Goal: Task Accomplishment & Management: Complete application form

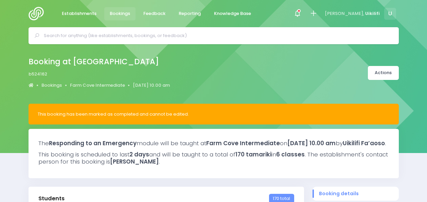
select select "5"
click at [36, 15] on img at bounding box center [38, 14] width 19 height 14
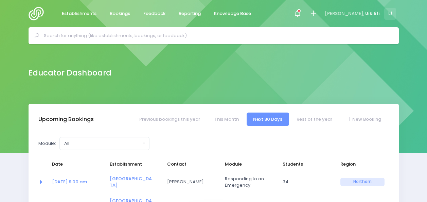
select select "5"
click at [115, 37] on input "text" at bounding box center [216, 36] width 345 height 10
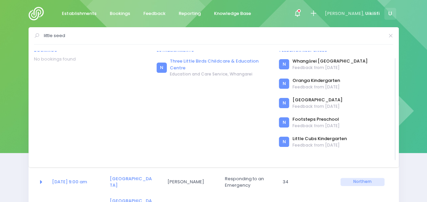
scroll to position [3, 0]
click at [193, 32] on input "little seed" at bounding box center [214, 36] width 340 height 10
paste input "ittle seed Early Learning Centre"
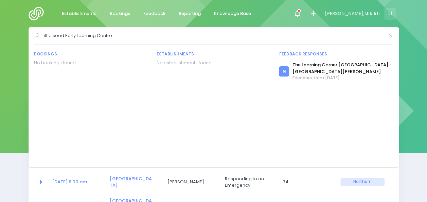
scroll to position [0, 0]
click at [56, 35] on input "Little seed Early Learning Centre" at bounding box center [214, 36] width 340 height 10
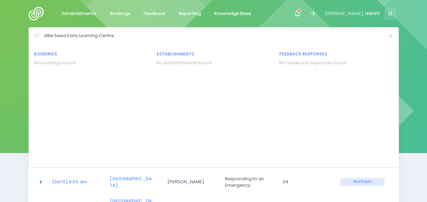
click at [125, 36] on input "Little Seed Early Learning Centre" at bounding box center [214, 36] width 340 height 10
click at [24, 69] on div "Educator Dashboard" at bounding box center [213, 73] width 387 height 14
click at [405, 65] on div "Educator Dashboard" at bounding box center [213, 73] width 427 height 59
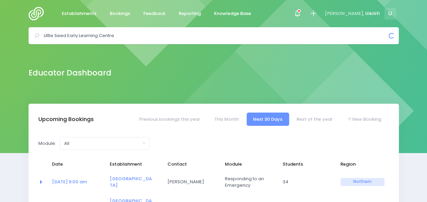
drag, startPoint x: 68, startPoint y: 34, endPoint x: 9, endPoint y: 39, distance: 59.0
click at [9, 39] on div "Little Seed Early Learning Centre Bookings No bookings found" at bounding box center [213, 35] width 427 height 17
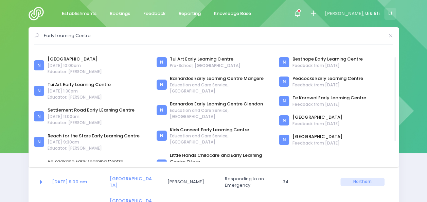
scroll to position [7, 0]
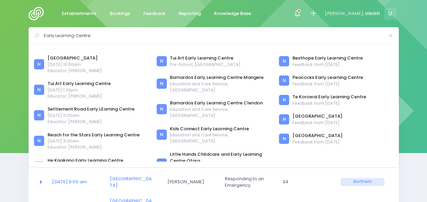
click at [150, 40] on input "Early Learning Centre" at bounding box center [214, 36] width 340 height 10
type input "E"
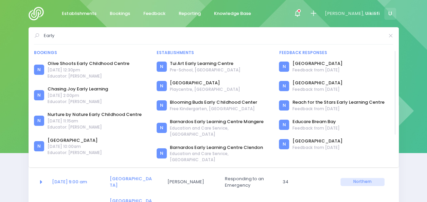
scroll to position [0, 0]
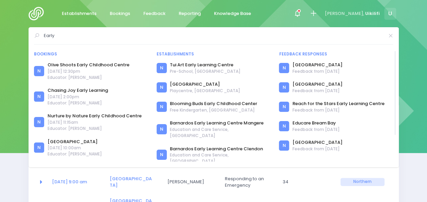
click at [147, 89] on div "N Chasing Joy Early Learning 7 August 2025 at 2:00pm Educator: Sue Lowry" at bounding box center [91, 96] width 114 height 23
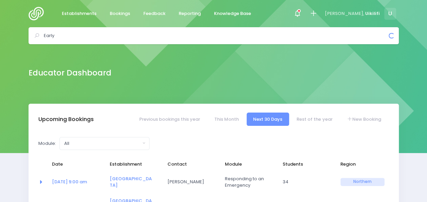
drag, startPoint x: 84, startPoint y: 35, endPoint x: 29, endPoint y: 35, distance: 55.4
click at [29, 35] on div "Early Bookings N Olive Shoots Early Childhood Centre N N" at bounding box center [214, 35] width 370 height 17
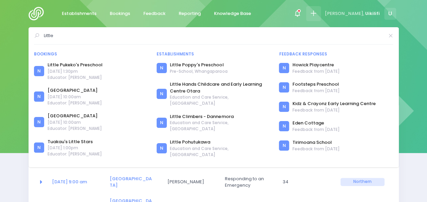
type input "Little"
click at [317, 15] on icon at bounding box center [313, 14] width 8 height 8
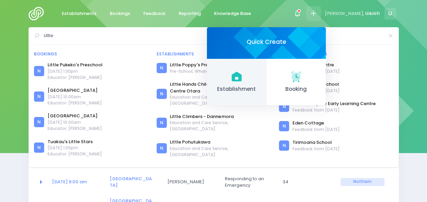
click at [243, 78] on icon at bounding box center [236, 76] width 13 height 13
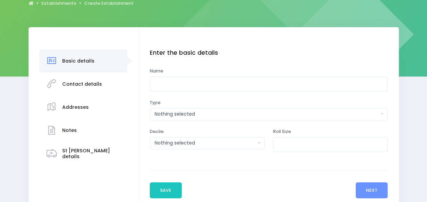
scroll to position [77, 0]
click at [185, 86] on input "text" at bounding box center [269, 83] width 238 height 15
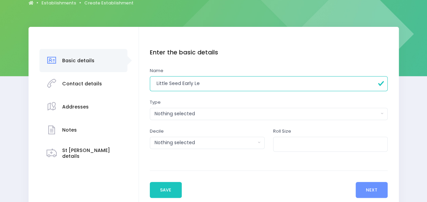
paste input "ittle seed Early Learning Centre"
drag, startPoint x: 195, startPoint y: 84, endPoint x: 116, endPoint y: 95, distance: 79.6
click at [116, 95] on div "Basic details Contact details" at bounding box center [214, 123] width 370 height 193
type input "Little seed Early Learning Centre"
click at [216, 117] on button "Nothing selected" at bounding box center [269, 114] width 238 height 12
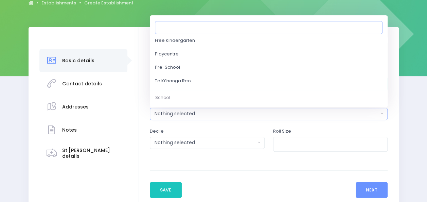
scroll to position [81, 0]
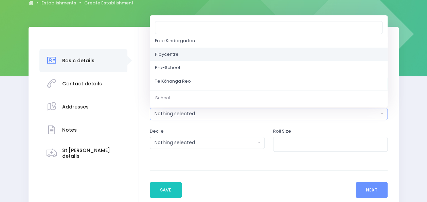
click at [202, 57] on link "Playcentre" at bounding box center [269, 55] width 238 height 14
select select "Playcentre"
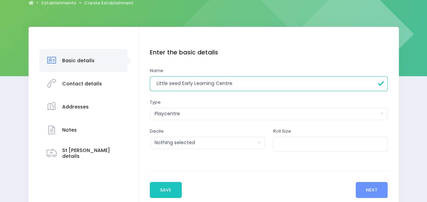
click at [207, 97] on div "Enter the basic details Name Little seed Early Learning Centre Type Casual-Educ…" at bounding box center [269, 107] width 238 height 116
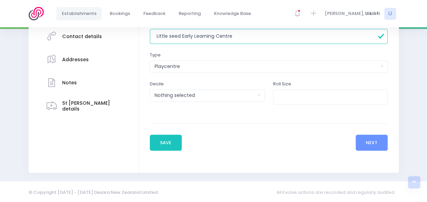
scroll to position [124, 0]
click at [288, 92] on input "number" at bounding box center [330, 96] width 115 height 15
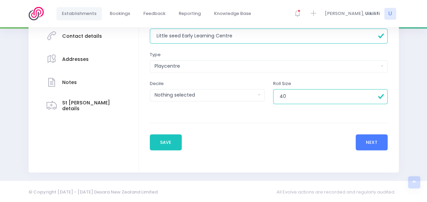
type input "40"
click at [371, 143] on button "Next" at bounding box center [372, 142] width 32 height 16
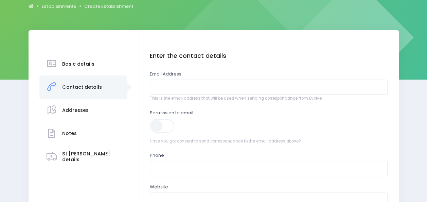
scroll to position [74, 0]
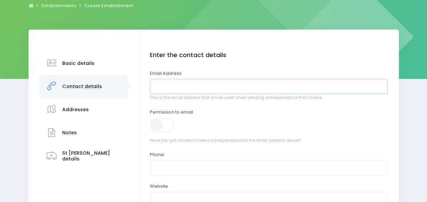
click at [289, 85] on input "email" at bounding box center [269, 86] width 238 height 15
paste input "[EMAIL_ADDRESS][DOMAIN_NAME]"
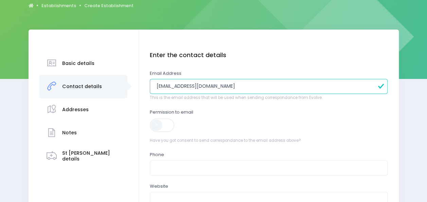
type input "[EMAIL_ADDRESS][DOMAIN_NAME]"
click at [166, 127] on span at bounding box center [162, 125] width 25 height 14
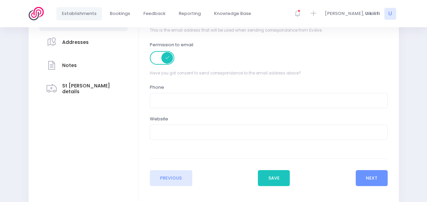
scroll to position [142, 0]
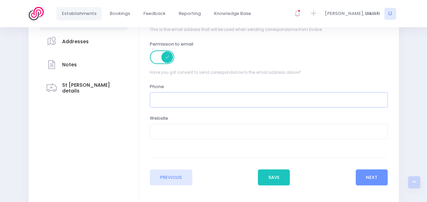
click at [171, 100] on input "text" at bounding box center [269, 99] width 238 height 15
paste input "0276182794"
type input "0276182794"
click at [372, 173] on button "Next" at bounding box center [372, 177] width 32 height 16
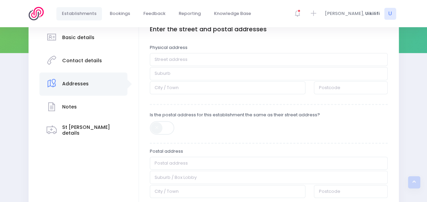
scroll to position [100, 0]
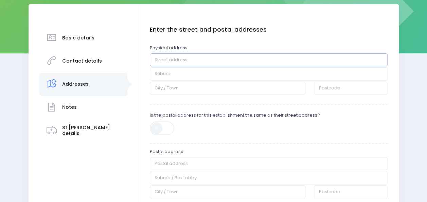
click at [182, 59] on input "text" at bounding box center [269, 59] width 238 height 13
paste input "42Reelick Avenue, Pakuranga Heights, Auckland 2010"
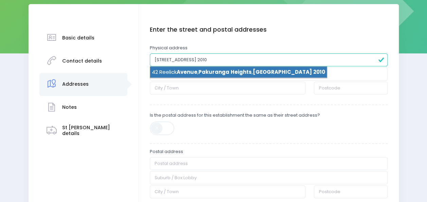
click at [188, 74] on span "Avenue" at bounding box center [187, 71] width 21 height 7
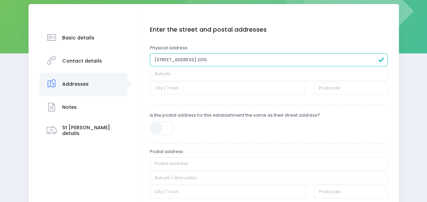
type input "42 Reelick Avenue"
type input "Pakuranga Heights"
type input "Auckland"
type input "2010"
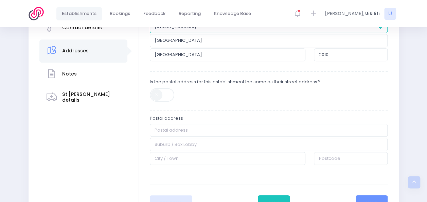
scroll to position [134, 0]
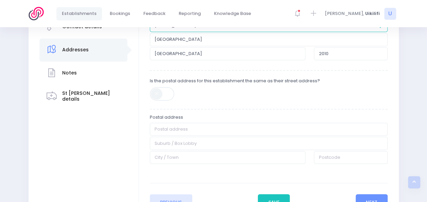
click at [164, 91] on span at bounding box center [162, 94] width 25 height 14
type input "42 Reelick Avenue"
type input "Pakuranga Heights"
type input "Auckland"
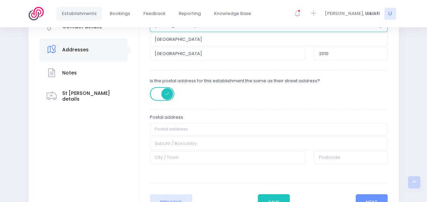
type input "2010"
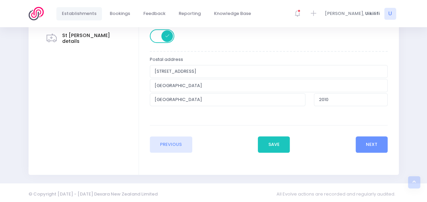
scroll to position [194, 0]
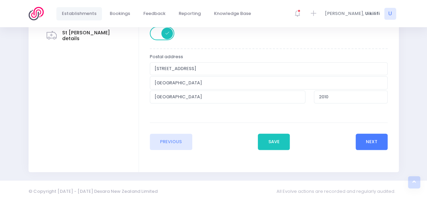
click at [371, 141] on button "Next" at bounding box center [372, 141] width 32 height 16
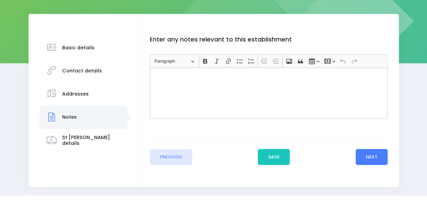
scroll to position [91, 0]
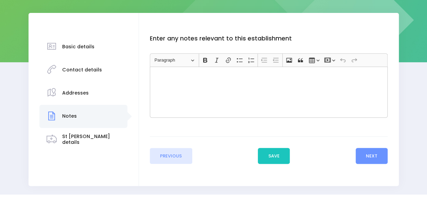
drag, startPoint x: 365, startPoint y: 155, endPoint x: 349, endPoint y: 161, distance: 17.2
drag, startPoint x: 349, startPoint y: 161, endPoint x: 366, endPoint y: 162, distance: 17.0
click at [366, 162] on button "Next" at bounding box center [372, 156] width 32 height 16
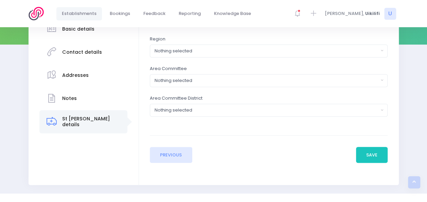
scroll to position [109, 0]
click at [305, 54] on button "Nothing selected" at bounding box center [269, 50] width 238 height 13
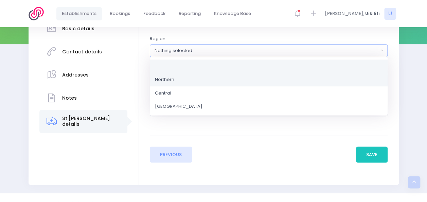
click at [286, 79] on link "Northern" at bounding box center [269, 80] width 238 height 14
select select "Northern"
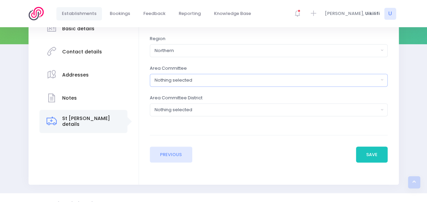
click at [272, 80] on div "Nothing selected" at bounding box center [267, 80] width 224 height 7
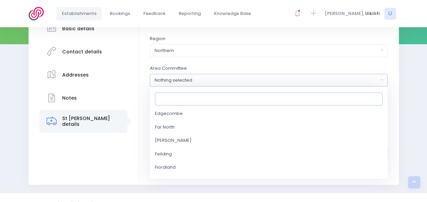
scroll to position [338, 0]
type input "m"
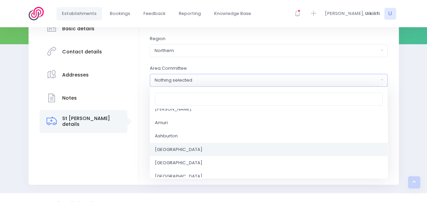
click at [232, 152] on link "Auckland Central" at bounding box center [269, 150] width 238 height 14
select select "Auckland Central"
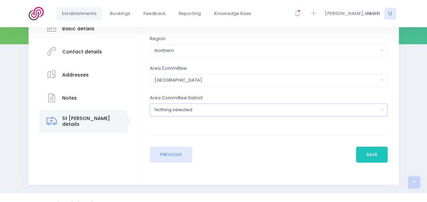
click at [242, 109] on div "Nothing selected" at bounding box center [267, 109] width 224 height 7
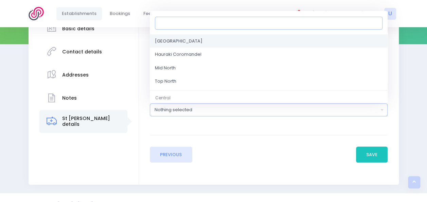
scroll to position [0, 0]
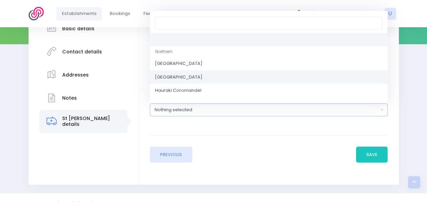
click at [219, 74] on link "Auckland Southeast" at bounding box center [269, 77] width 238 height 14
select select "Auckland Southeast"
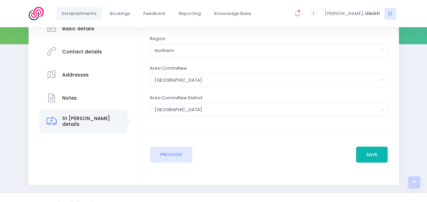
click at [370, 156] on button "Save" at bounding box center [372, 154] width 32 height 16
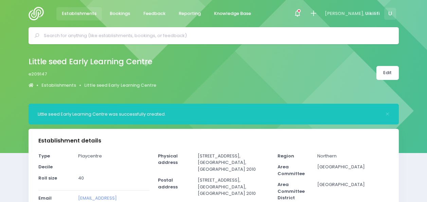
select select "5"
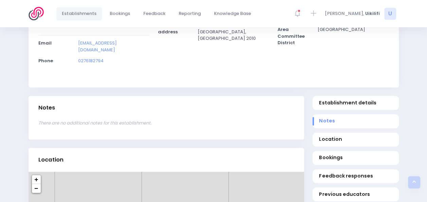
scroll to position [162, 0]
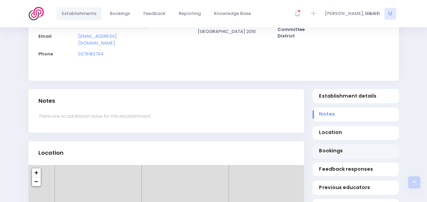
click at [340, 147] on span "Bookings" at bounding box center [355, 150] width 73 height 7
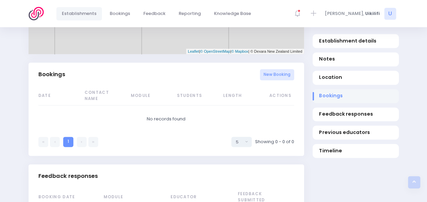
scroll to position [430, 0]
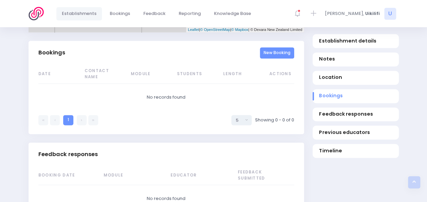
click at [271, 48] on link "New Booking" at bounding box center [277, 52] width 34 height 11
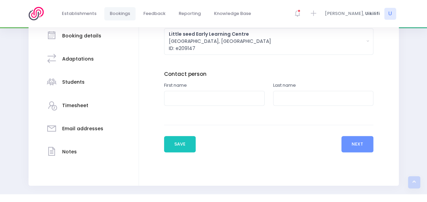
scroll to position [130, 0]
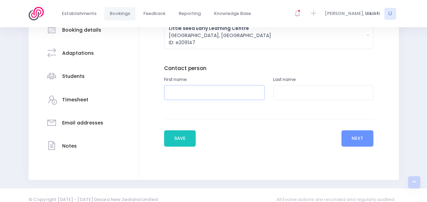
click at [228, 87] on input "text" at bounding box center [214, 92] width 101 height 15
type input "Cadil"
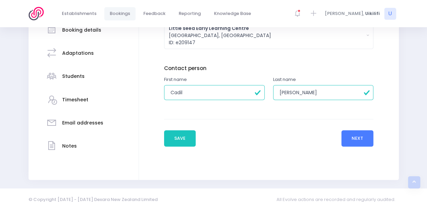
type input "Carvalho"
click at [350, 139] on button "Next" at bounding box center [357, 138] width 32 height 16
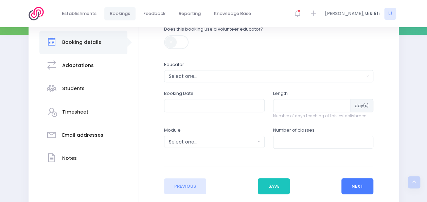
scroll to position [126, 0]
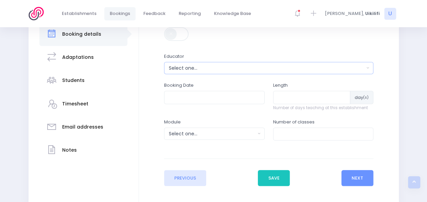
click at [308, 65] on div "Select one..." at bounding box center [267, 68] width 196 height 7
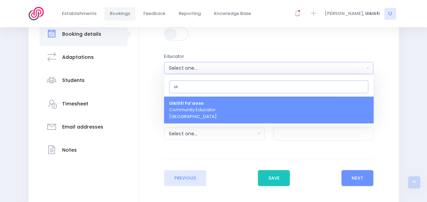
type input "ui"
click at [296, 107] on link "Uikilifi Fa’aoso Community Educator Northern Region" at bounding box center [268, 109] width 209 height 27
select select "321150"
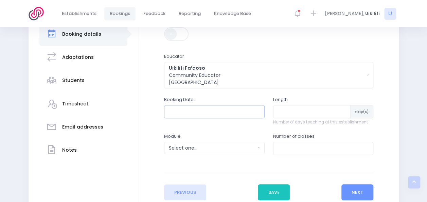
click at [243, 113] on input "text" at bounding box center [214, 111] width 101 height 13
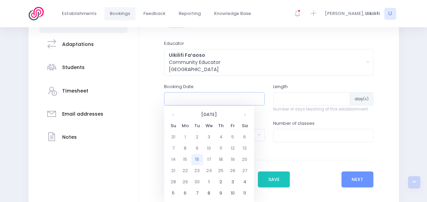
scroll to position [140, 0]
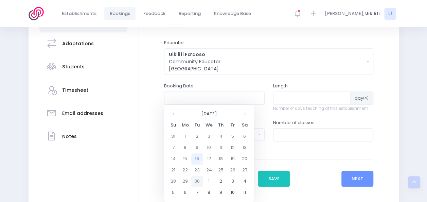
click at [198, 179] on td "30" at bounding box center [197, 181] width 12 height 11
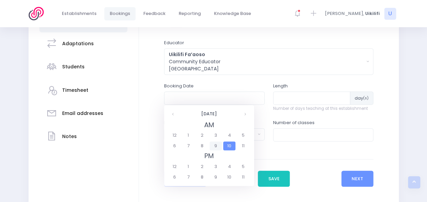
click at [214, 144] on span "9" at bounding box center [216, 145] width 12 height 9
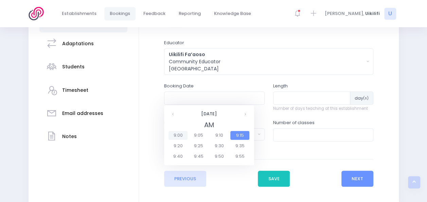
click at [179, 134] on span "9:00" at bounding box center [177, 135] width 19 height 9
type input "30/09/2025 09:00 AM"
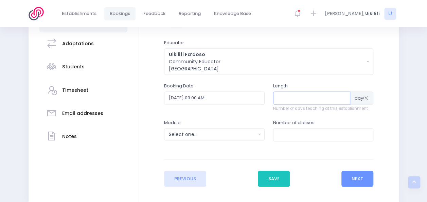
click at [322, 98] on input "number" at bounding box center [311, 97] width 77 height 13
type input "1"
click at [254, 136] on div "Select one..." at bounding box center [212, 134] width 87 height 7
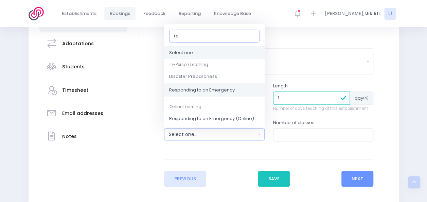
type input "re"
click at [235, 94] on link "Responding to an Emergency" at bounding box center [214, 90] width 101 height 14
select select "Responding to an Emergency"
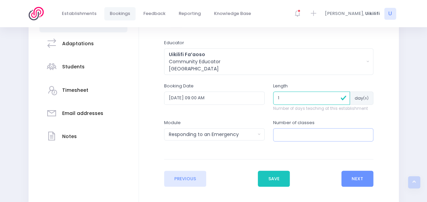
click at [292, 135] on input "number" at bounding box center [323, 134] width 101 height 13
type input "1"
click at [349, 174] on button "Next" at bounding box center [357, 178] width 32 height 16
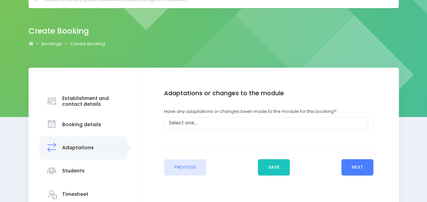
scroll to position [37, 0]
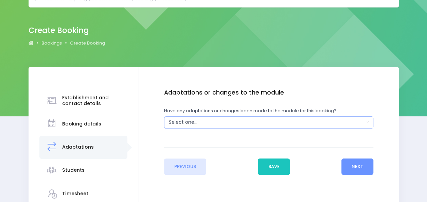
click at [285, 123] on div "Select one..." at bounding box center [267, 122] width 196 height 7
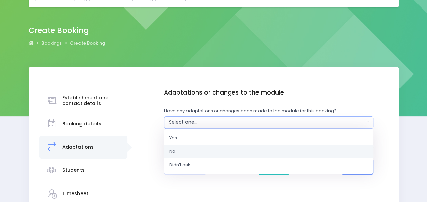
click at [270, 148] on link "No" at bounding box center [268, 151] width 209 height 14
select select "No"
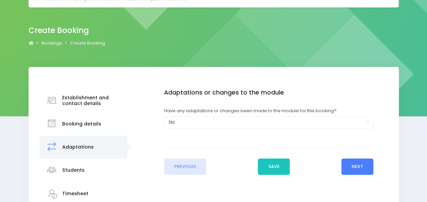
click at [349, 168] on button "Next" at bounding box center [357, 166] width 32 height 16
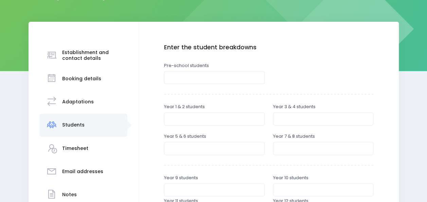
scroll to position [82, 0]
click at [252, 78] on input "number" at bounding box center [214, 77] width 101 height 13
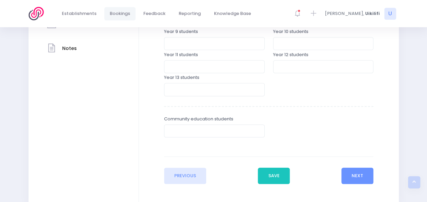
scroll to position [262, 0]
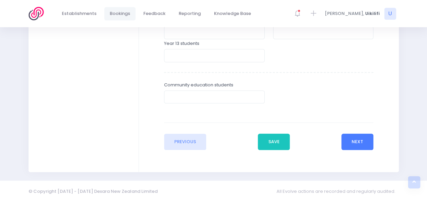
type input "40"
click at [364, 135] on button "Next" at bounding box center [357, 141] width 32 height 16
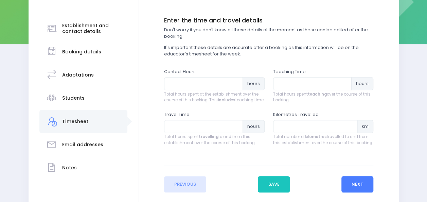
scroll to position [114, 0]
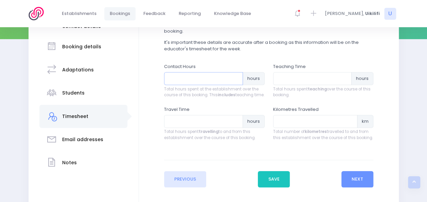
click at [221, 79] on input "number" at bounding box center [203, 78] width 79 height 13
type input "2"
click at [285, 77] on input "number" at bounding box center [312, 78] width 79 height 13
type input "2"
click at [363, 181] on button "Next" at bounding box center [357, 179] width 32 height 16
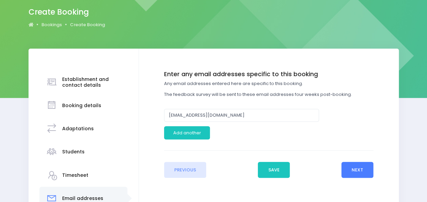
scroll to position [56, 0]
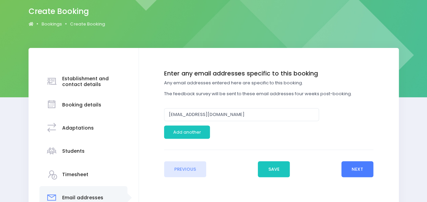
click at [357, 169] on button "Next" at bounding box center [357, 169] width 32 height 16
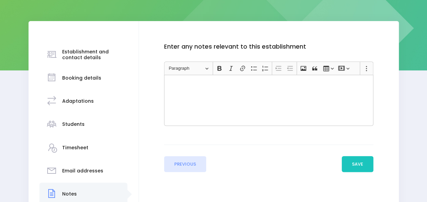
scroll to position [85, 0]
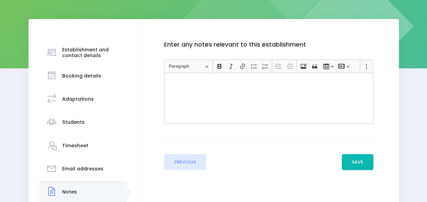
click at [361, 160] on button "Save" at bounding box center [358, 162] width 32 height 16
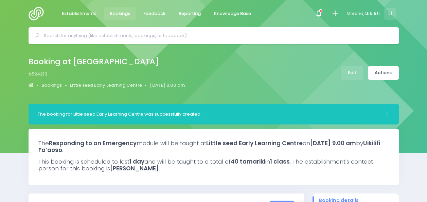
select select "5"
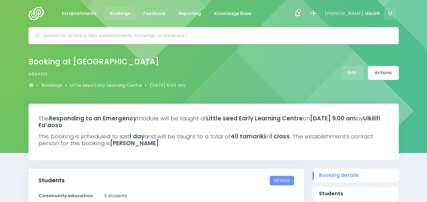
select select "5"
click at [384, 73] on link "Actions" at bounding box center [383, 73] width 31 height 14
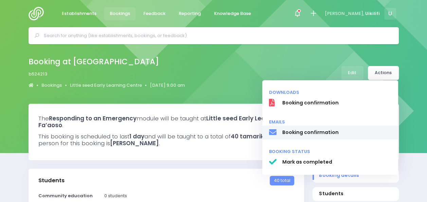
click at [321, 132] on span "Booking confirmation" at bounding box center [336, 132] width 109 height 7
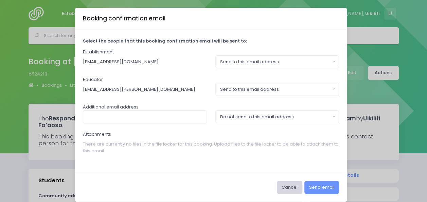
click at [292, 185] on button "Cancel" at bounding box center [289, 187] width 25 height 13
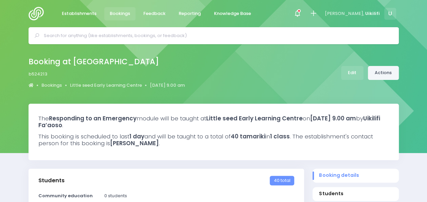
click at [380, 78] on link "Actions" at bounding box center [383, 73] width 31 height 14
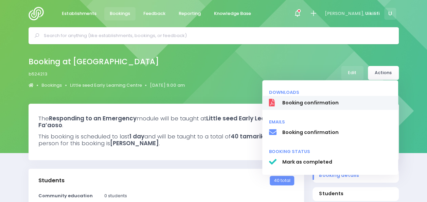
click at [349, 103] on span "Booking confirmation" at bounding box center [336, 102] width 109 height 7
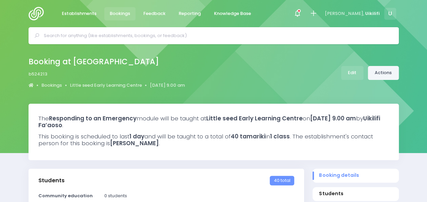
click at [380, 68] on link "Actions" at bounding box center [383, 73] width 31 height 14
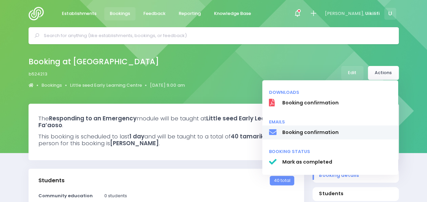
click at [317, 129] on span "Booking confirmation" at bounding box center [336, 132] width 109 height 7
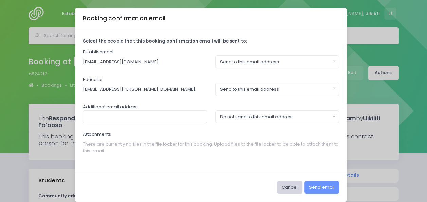
click at [292, 184] on button "Cancel" at bounding box center [289, 187] width 25 height 13
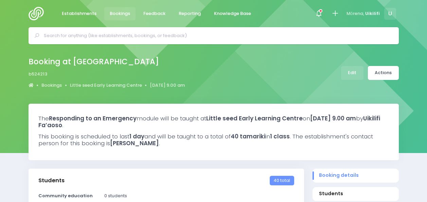
select select "5"
click at [381, 73] on link "Actions" at bounding box center [383, 73] width 31 height 14
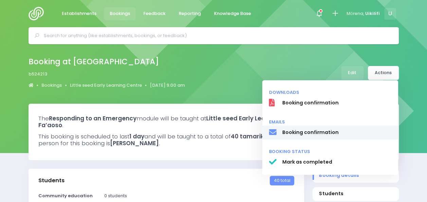
click at [320, 127] on link "Booking confirmation" at bounding box center [330, 132] width 136 height 14
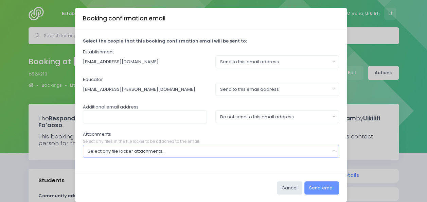
click at [295, 148] on div "Select any file locker attachments..." at bounding box center [209, 151] width 242 height 7
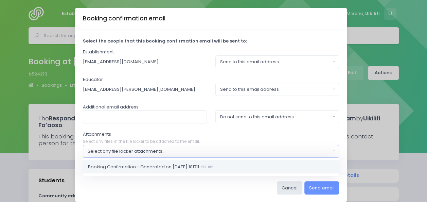
click at [283, 166] on link "Booking Confirmation - Generated on [DATE] 101711 PDF file" at bounding box center [211, 167] width 256 height 14
select select "11326"
click at [162, 115] on input "text" at bounding box center [145, 116] width 124 height 13
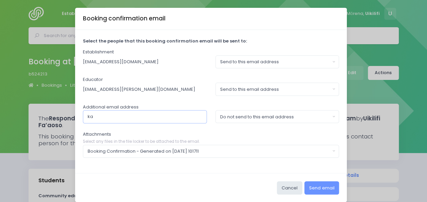
type input "[PERSON_NAME][EMAIL_ADDRESS][PERSON_NAME][PERSON_NAME][DOMAIN_NAME],[GEOGRAPHIC…"
click at [224, 118] on div "Do not send to this email address" at bounding box center [275, 116] width 110 height 7
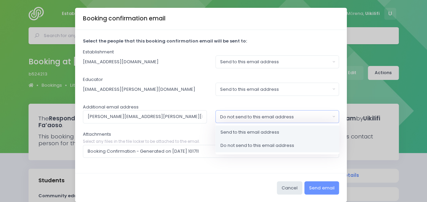
click at [232, 134] on link "Send to this email address" at bounding box center [277, 132] width 124 height 14
select select "send"
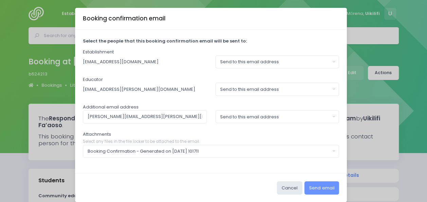
click at [242, 171] on div "Select the people that this booking confirmation email will be sent to: Establi…" at bounding box center [211, 101] width 272 height 143
click at [326, 188] on button "Send email" at bounding box center [321, 187] width 35 height 13
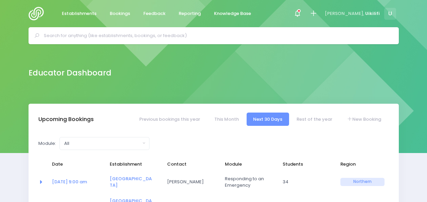
select select "5"
